Goal: Information Seeking & Learning: Learn about a topic

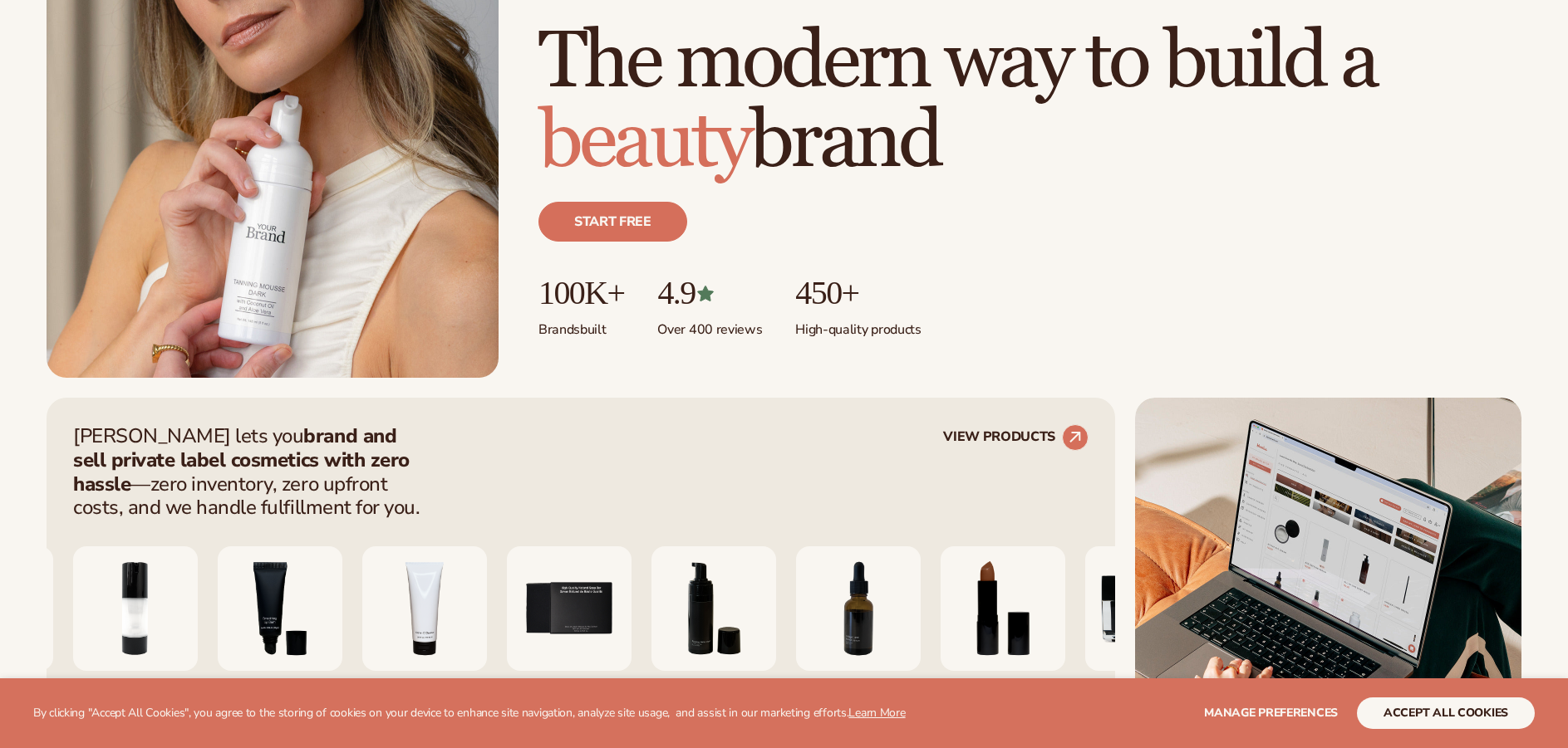
scroll to position [415, 0]
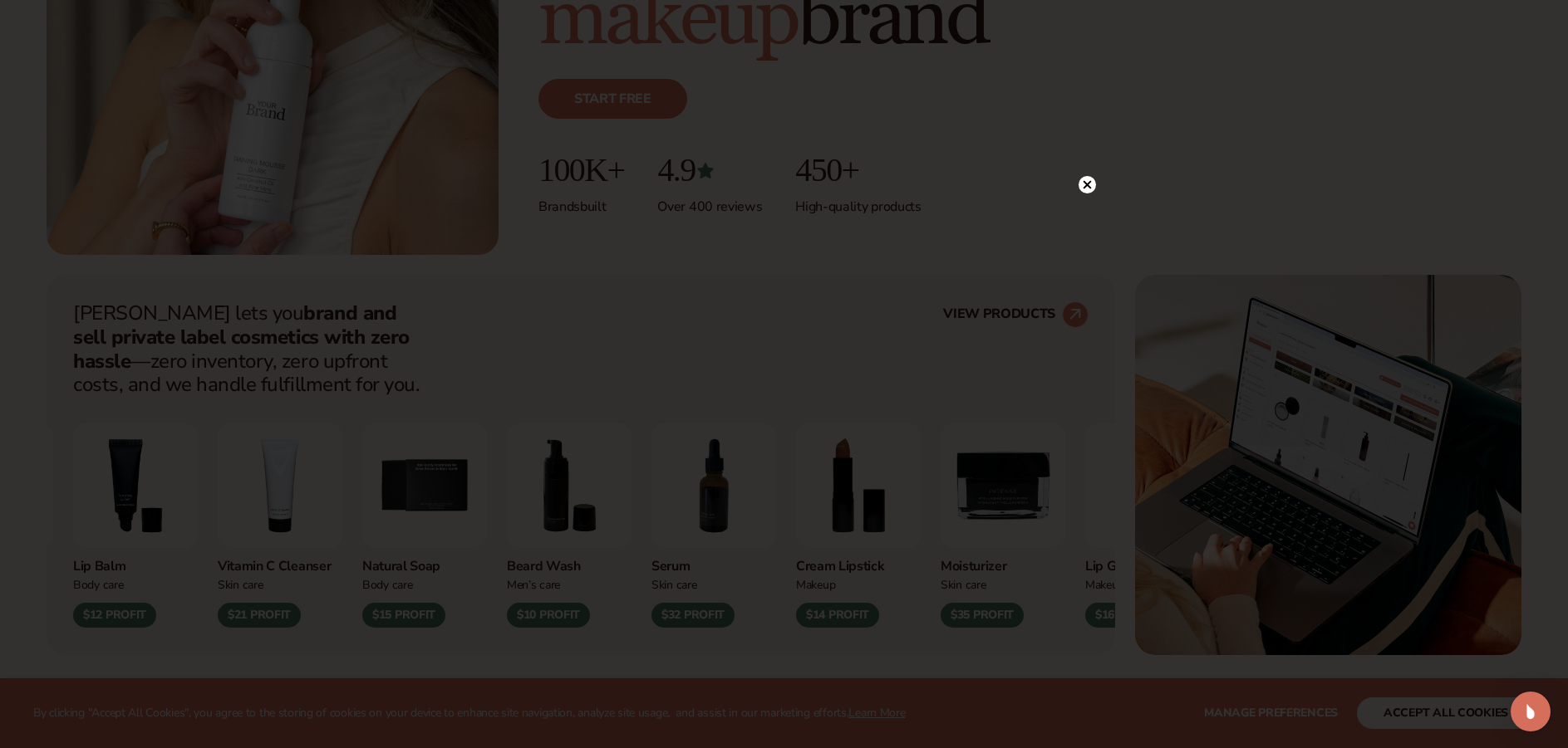
click at [1087, 188] on circle at bounding box center [1087, 184] width 18 height 18
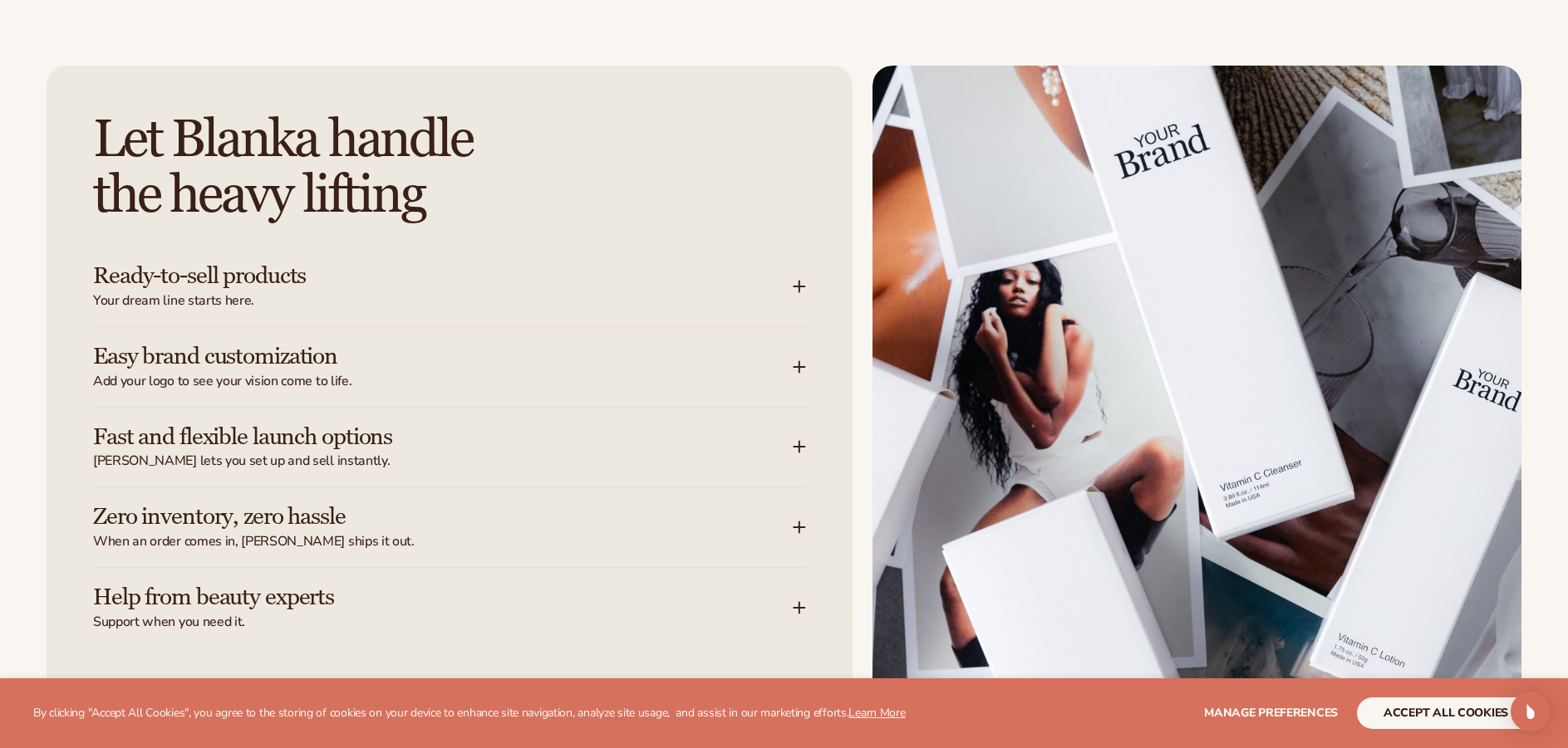
scroll to position [2242, 0]
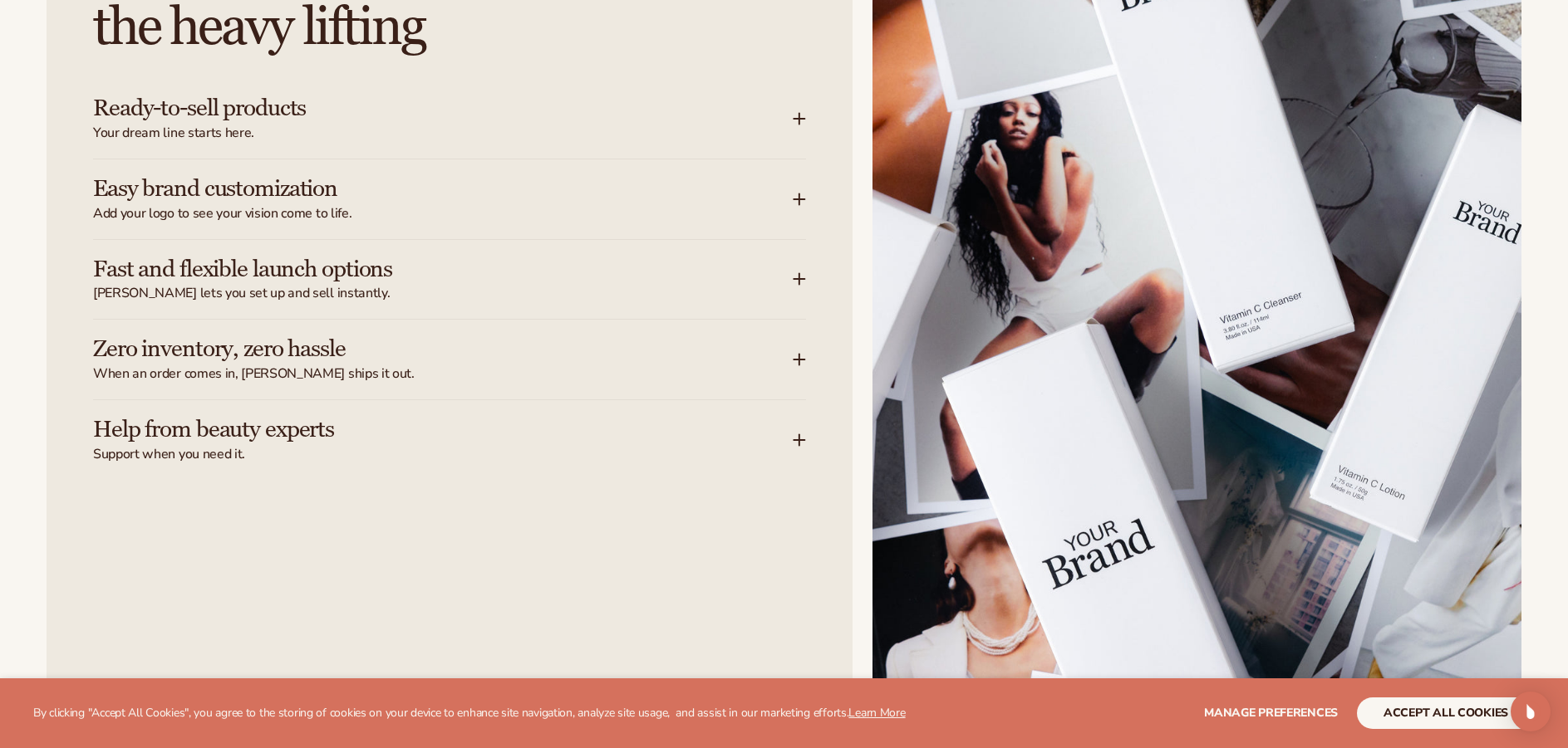
click at [199, 193] on h3 "Easy brand customization" at bounding box center [418, 188] width 650 height 26
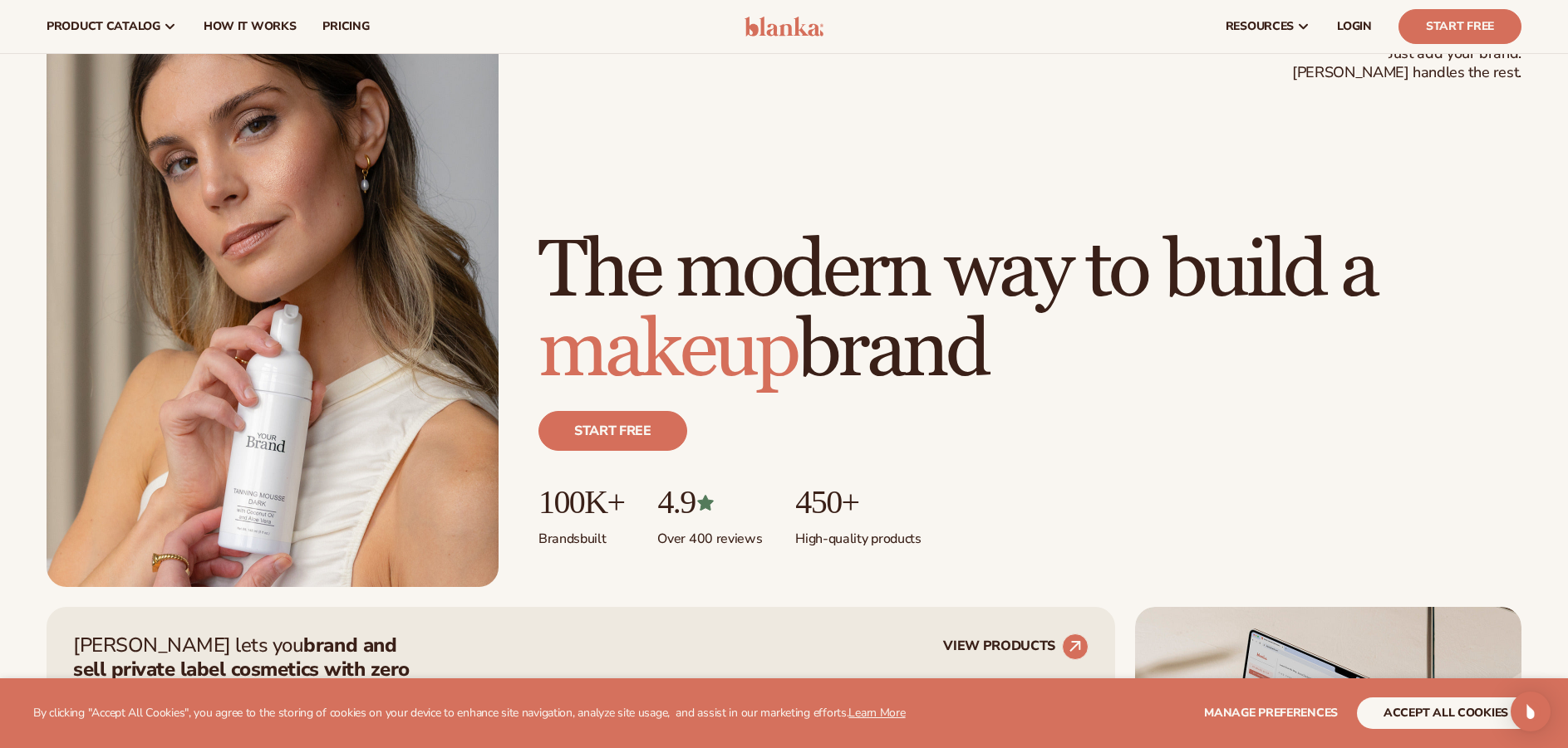
scroll to position [0, 0]
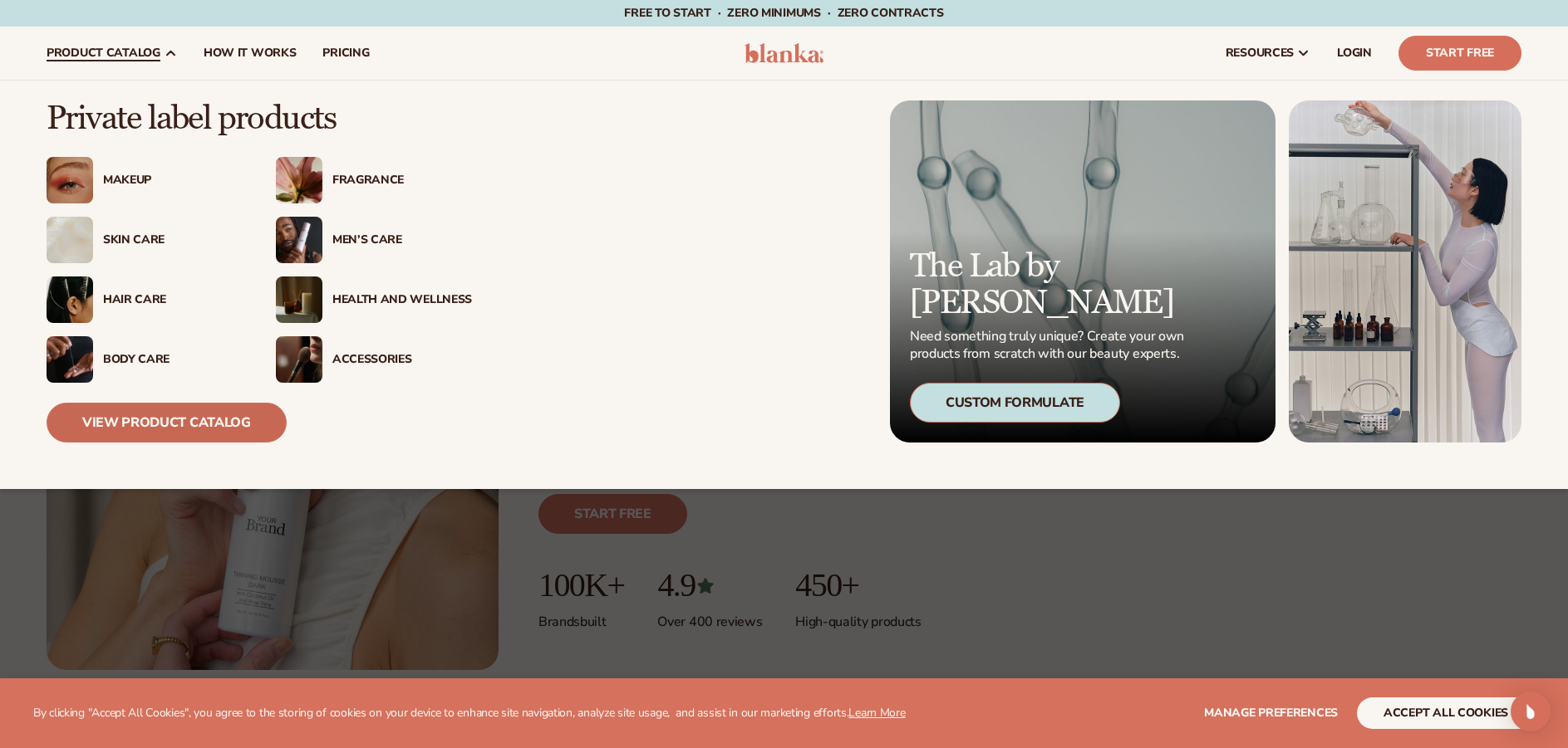
click at [136, 423] on link "View Product Catalog" at bounding box center [167, 423] width 240 height 40
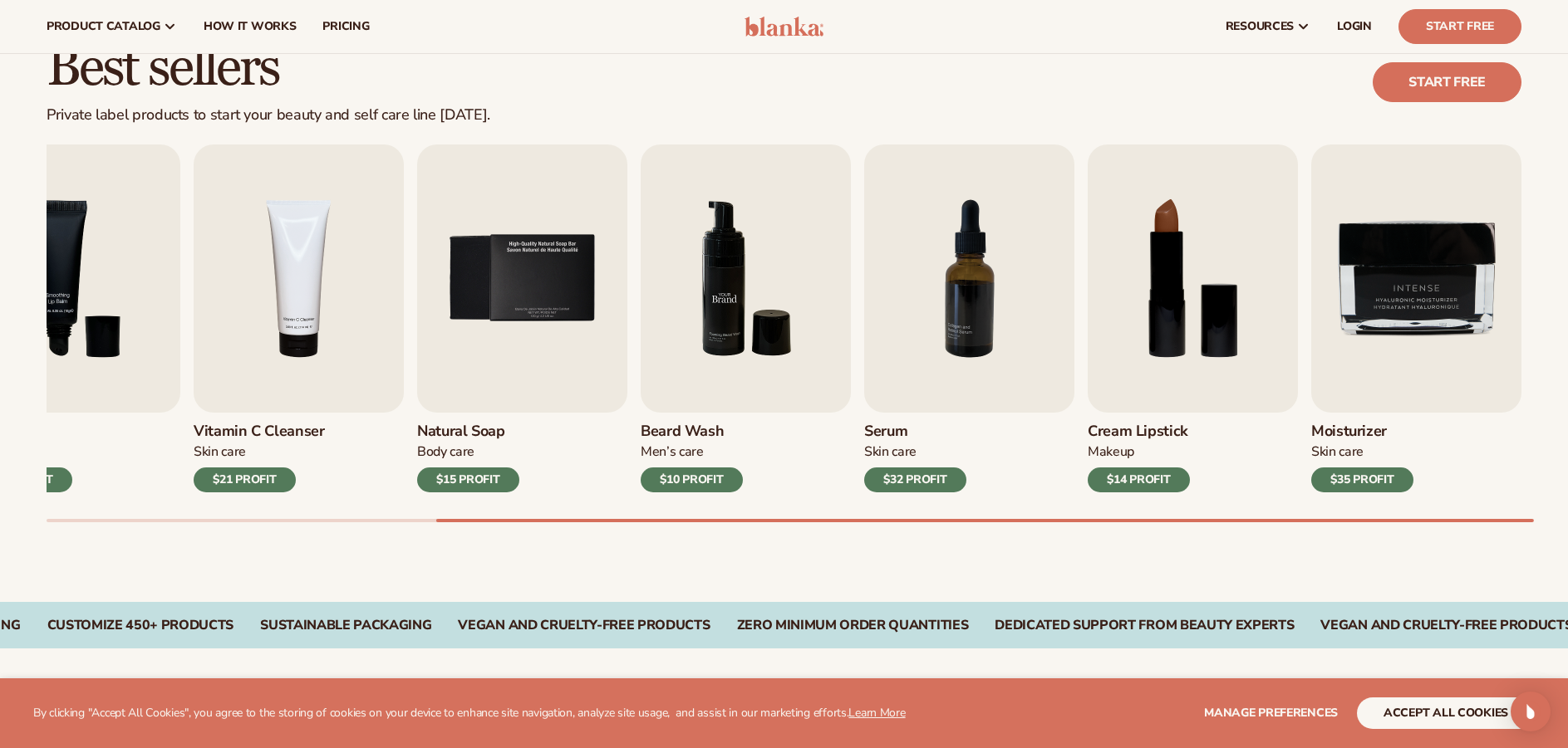
scroll to position [249, 0]
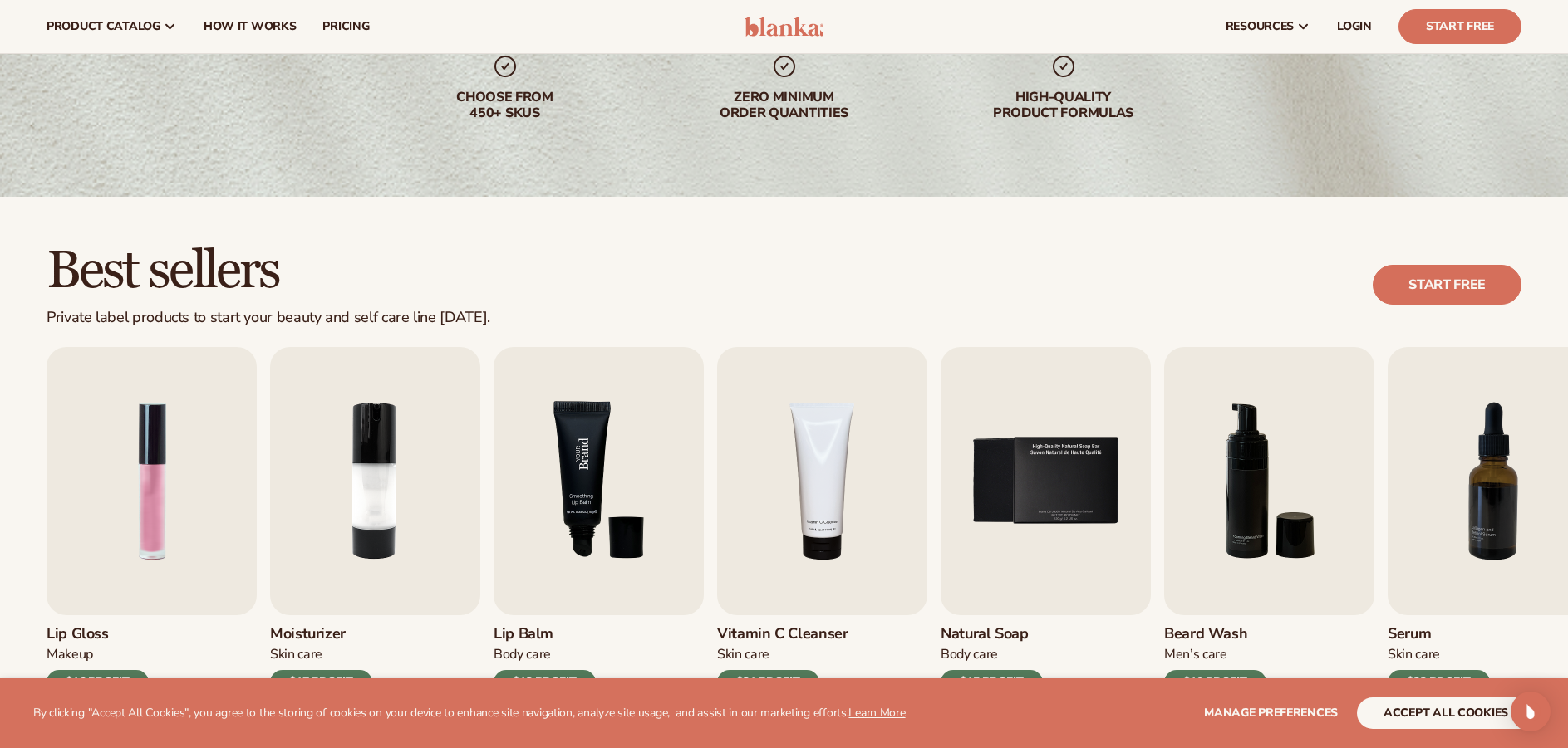
click at [576, 592] on img "3 / 9" at bounding box center [599, 481] width 210 height 269
click at [1431, 707] on button "accept all cookies" at bounding box center [1445, 714] width 178 height 32
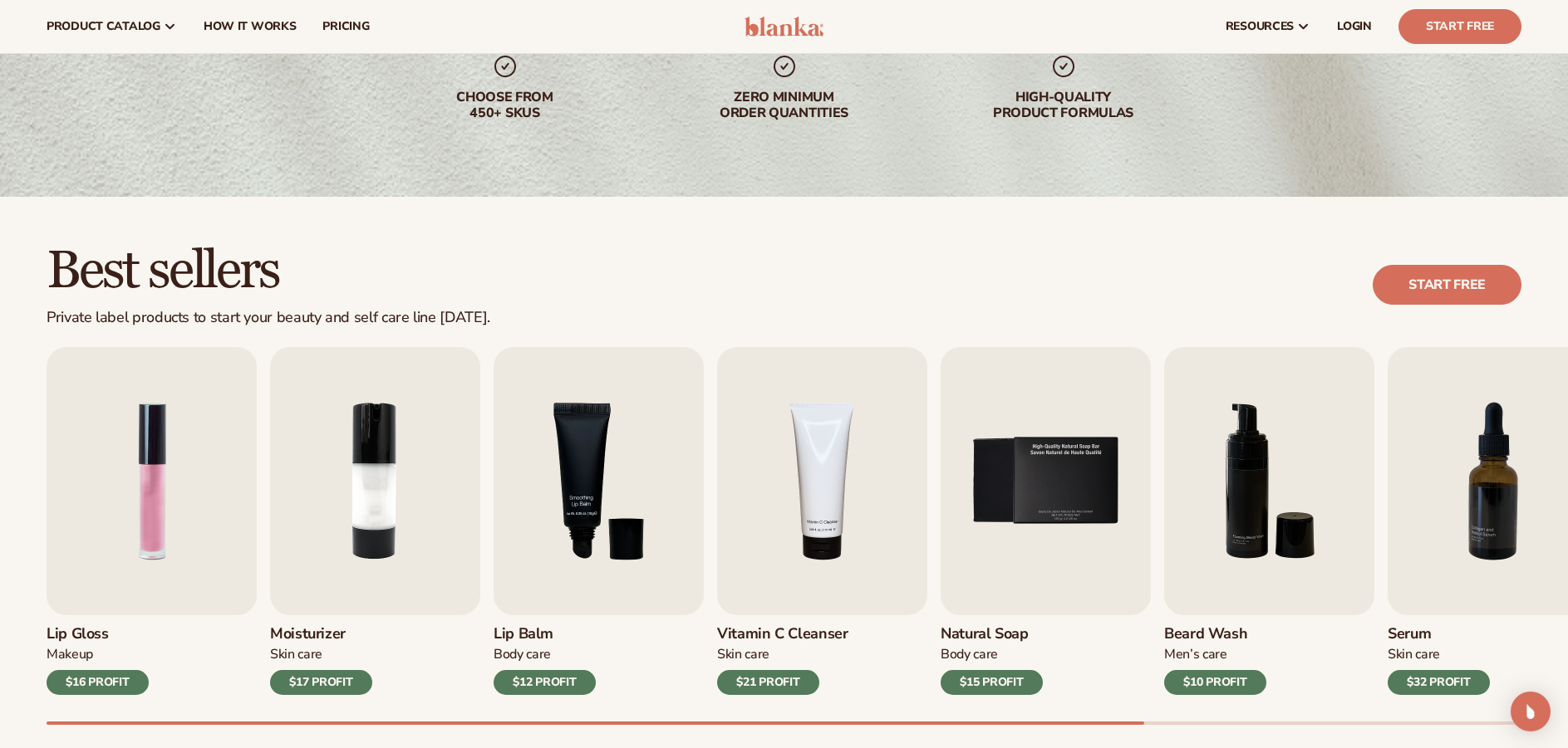
click at [566, 681] on div "$12 PROFIT" at bounding box center [545, 683] width 103 height 25
click at [589, 530] on img "3 / 9" at bounding box center [599, 481] width 210 height 269
click at [1457, 288] on link "Start free" at bounding box center [1447, 285] width 148 height 40
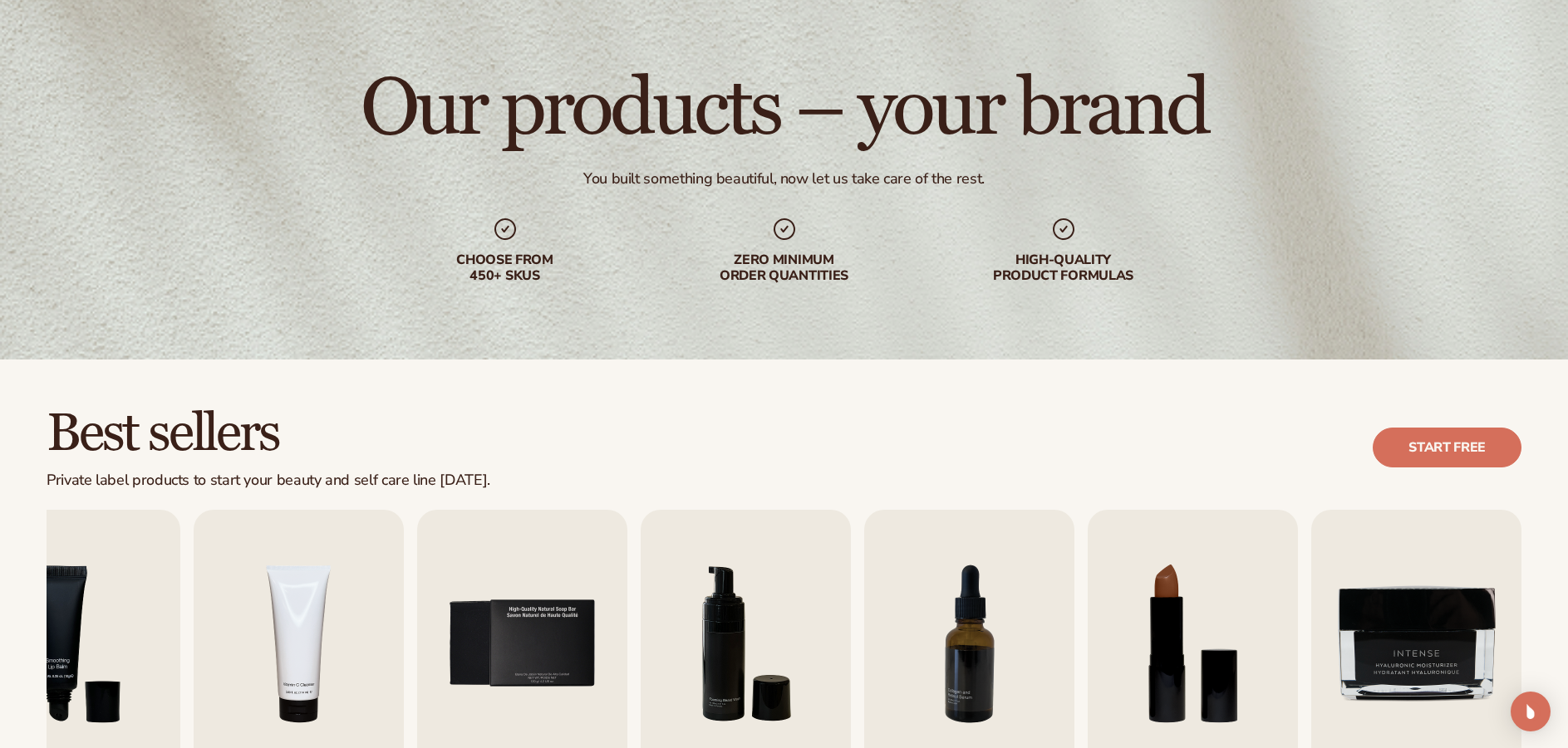
scroll to position [0, 0]
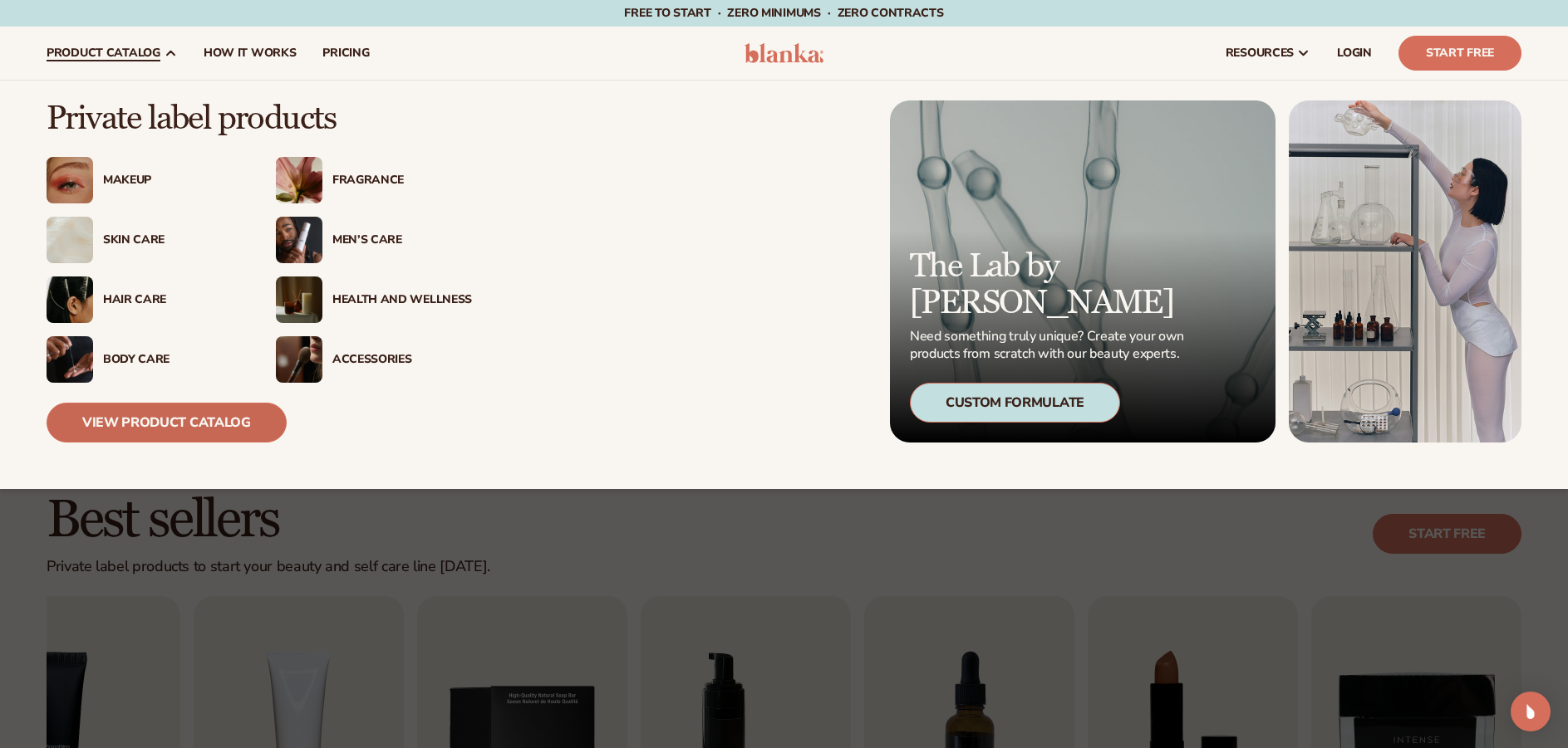
click at [169, 408] on link "View Product Catalog" at bounding box center [167, 423] width 240 height 40
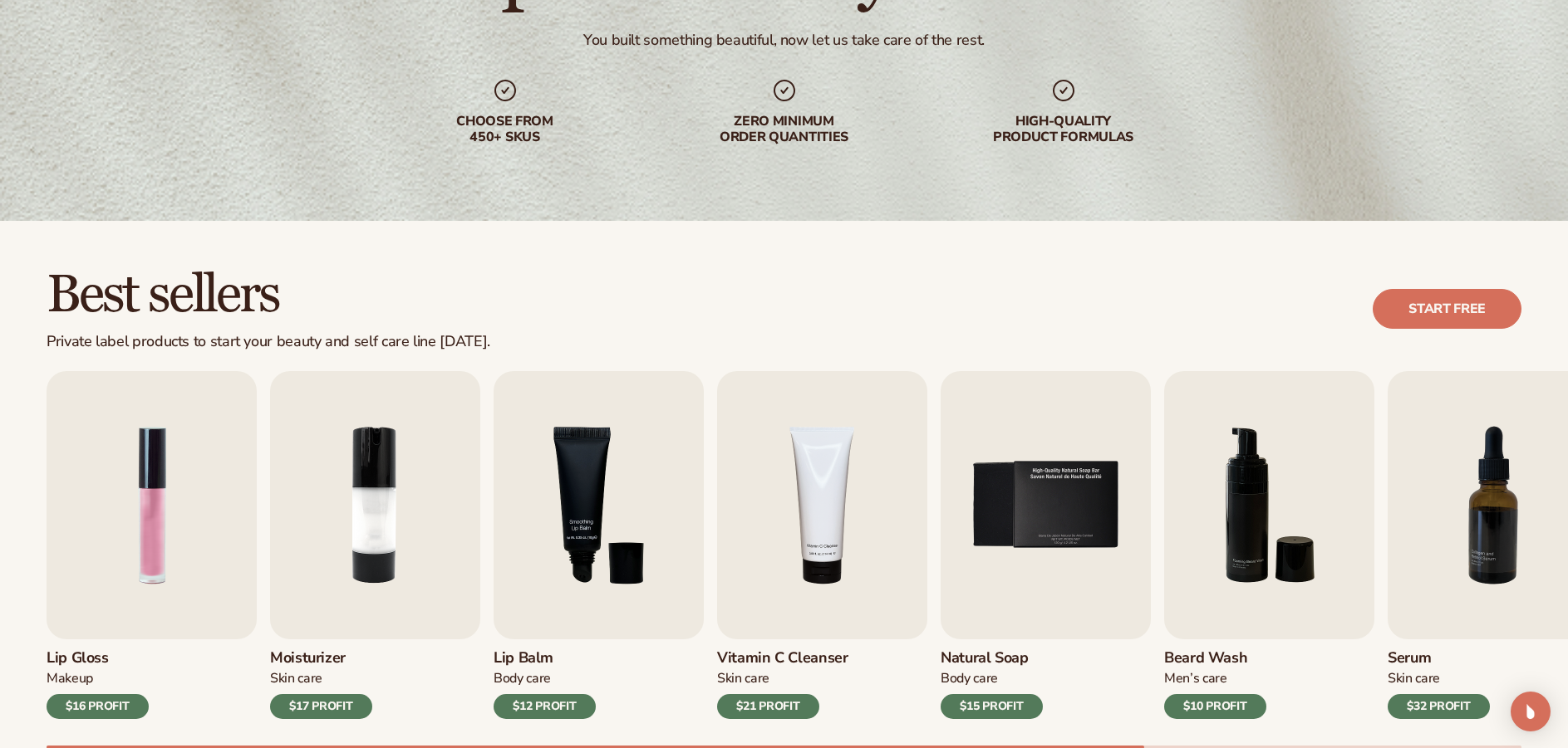
scroll to position [249, 0]
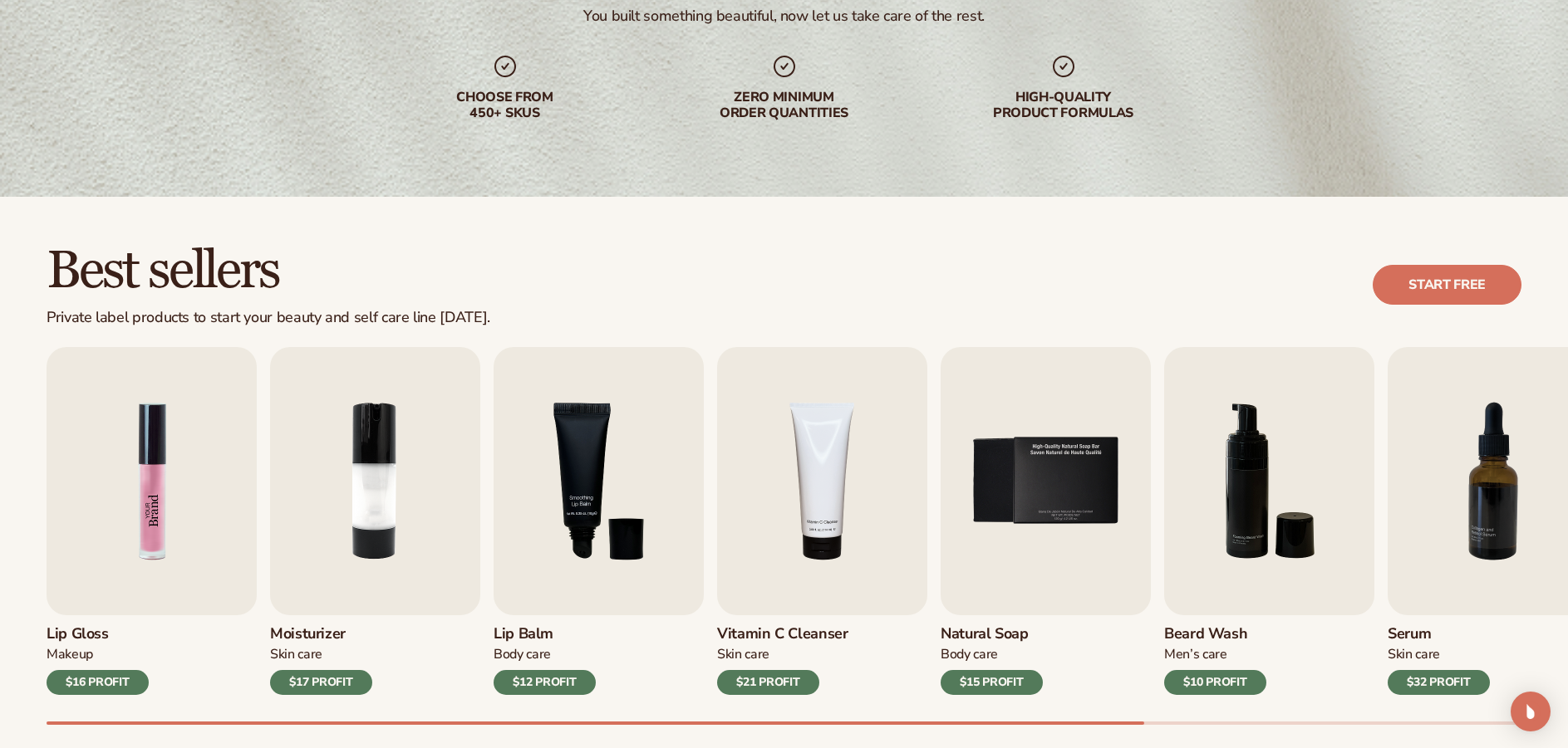
click at [156, 464] on img "1 / 9" at bounding box center [152, 481] width 210 height 269
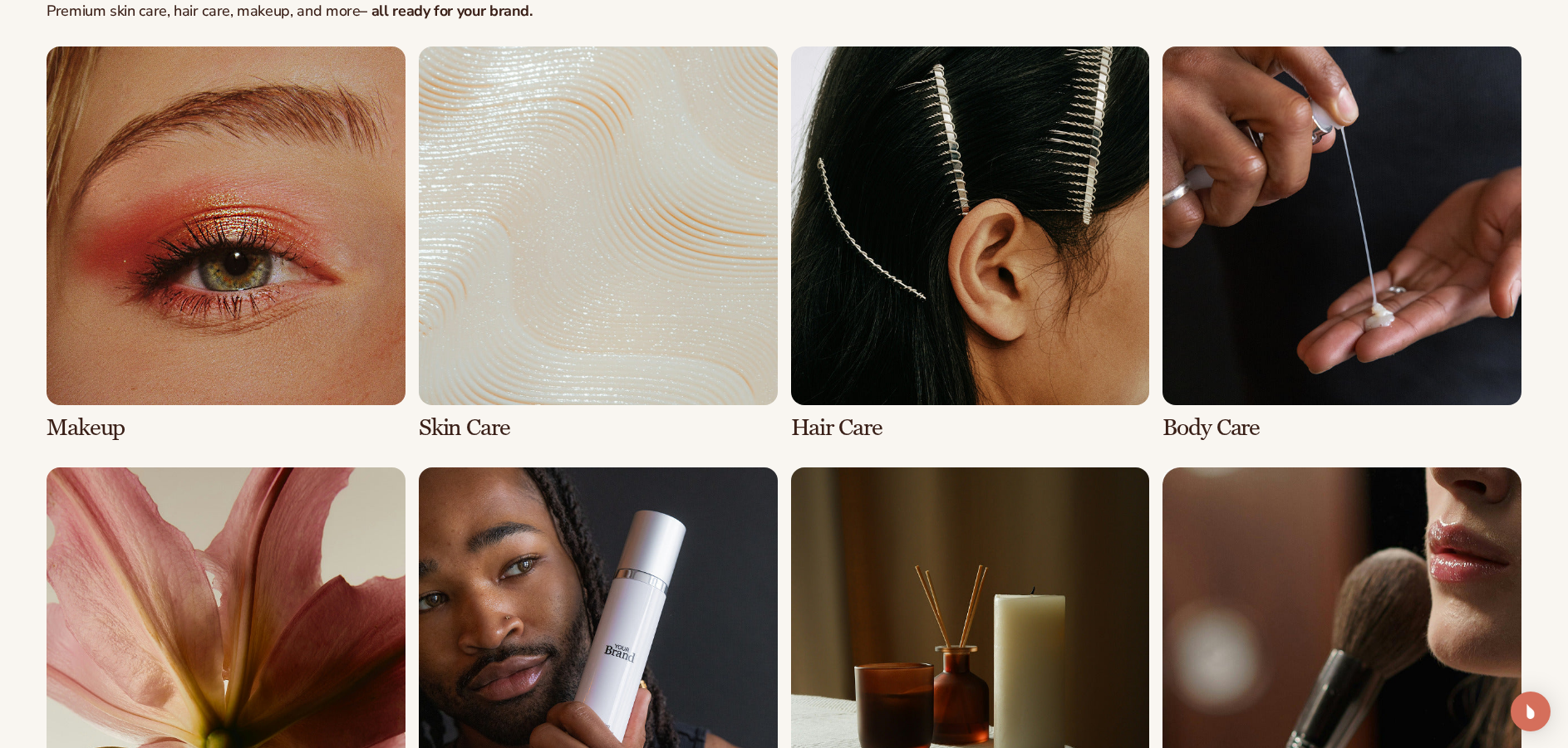
scroll to position [3657, 0]
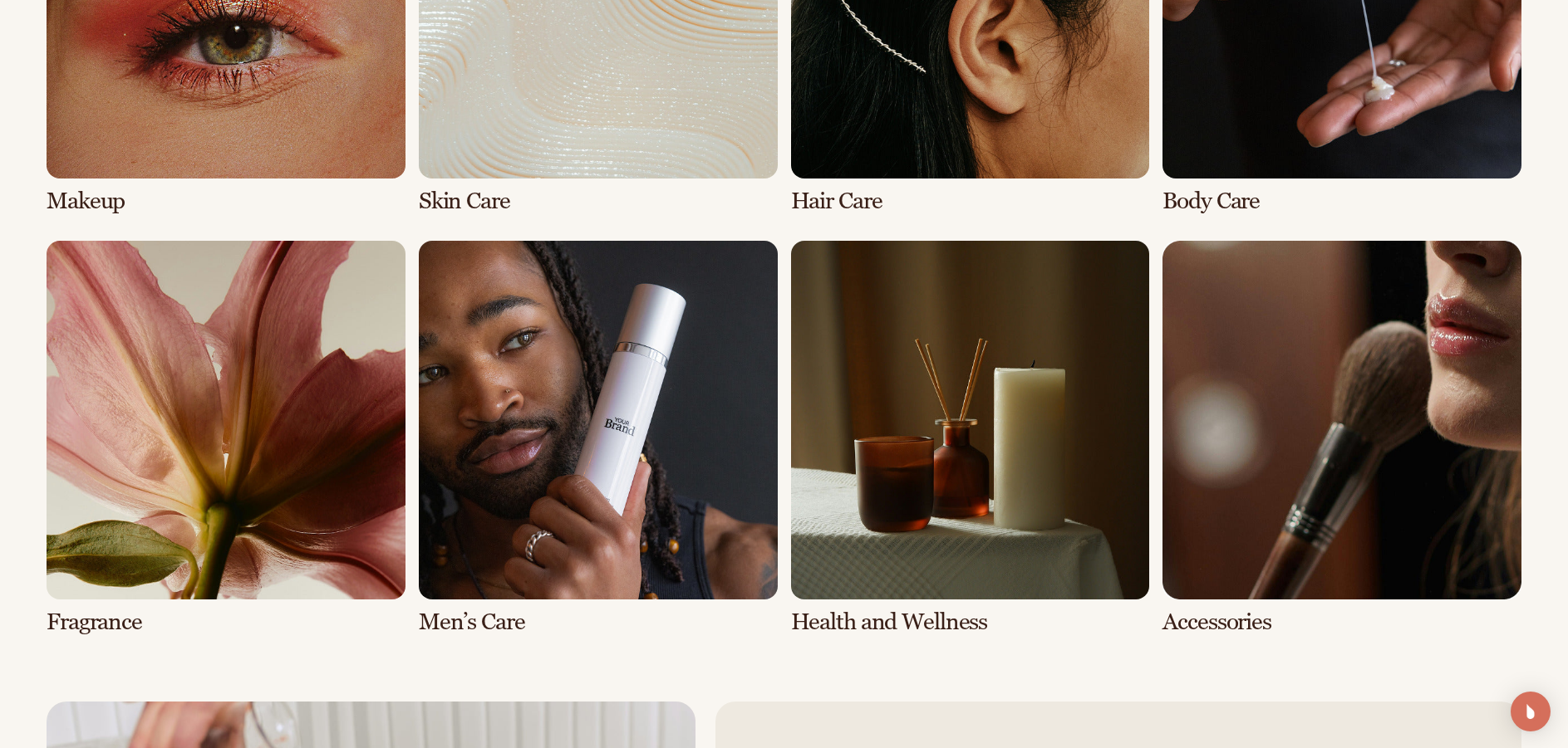
click at [850, 464] on link "7 / 8" at bounding box center [970, 438] width 359 height 394
click at [819, 624] on link "7 / 8" at bounding box center [970, 438] width 359 height 394
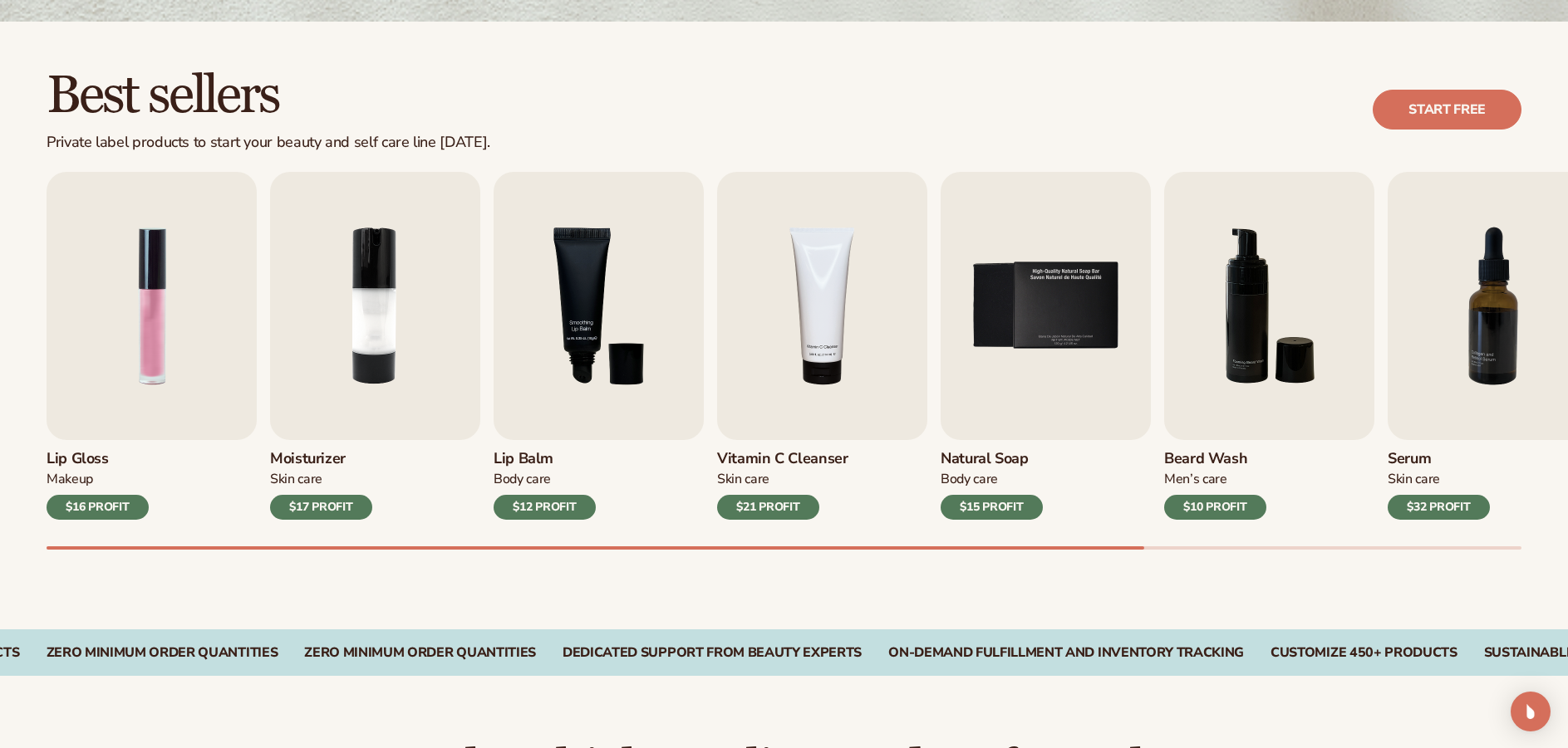
scroll to position [499, 0]
